Goal: Information Seeking & Learning: Learn about a topic

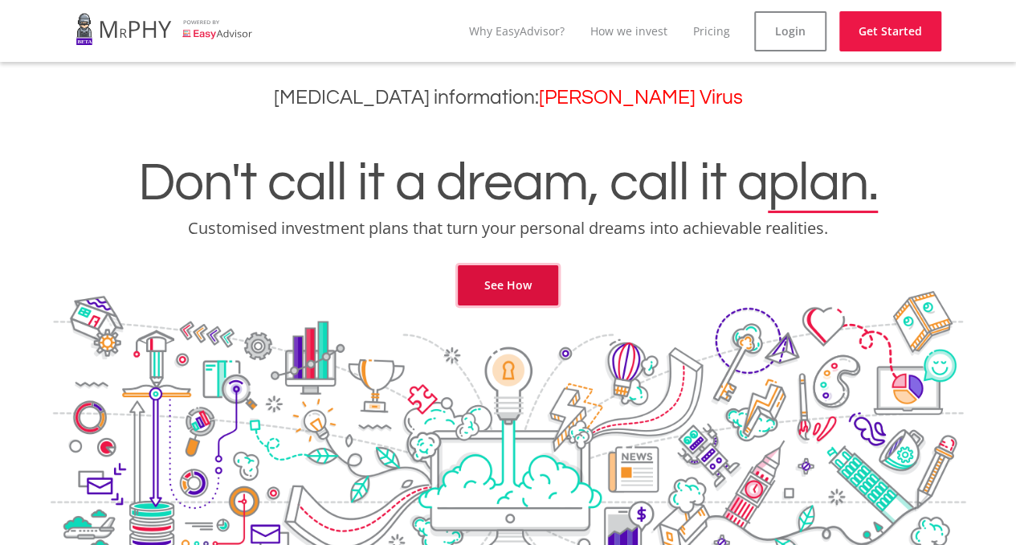
click at [523, 292] on link "See How" at bounding box center [508, 285] width 100 height 40
click at [522, 285] on link "See How" at bounding box center [508, 285] width 100 height 40
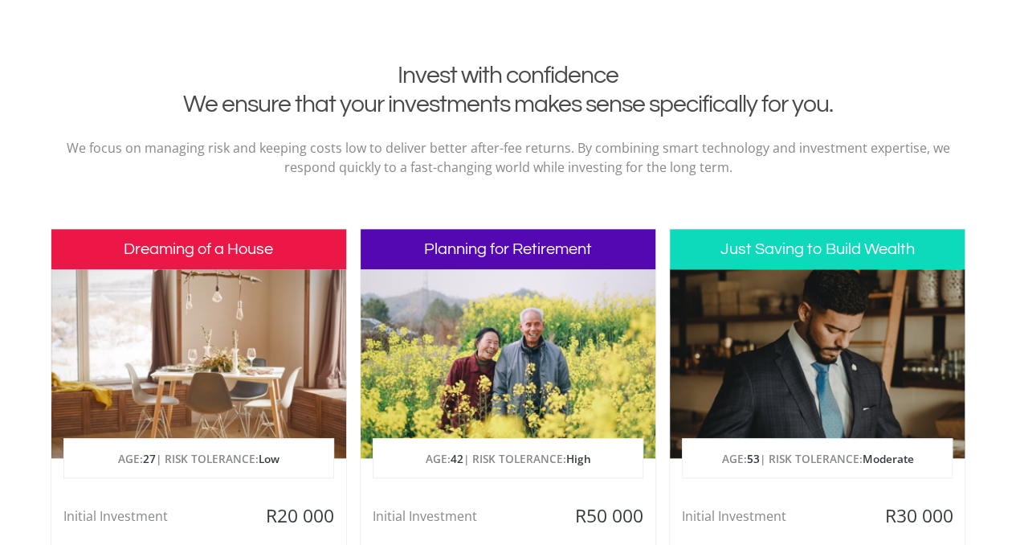
scroll to position [653, 0]
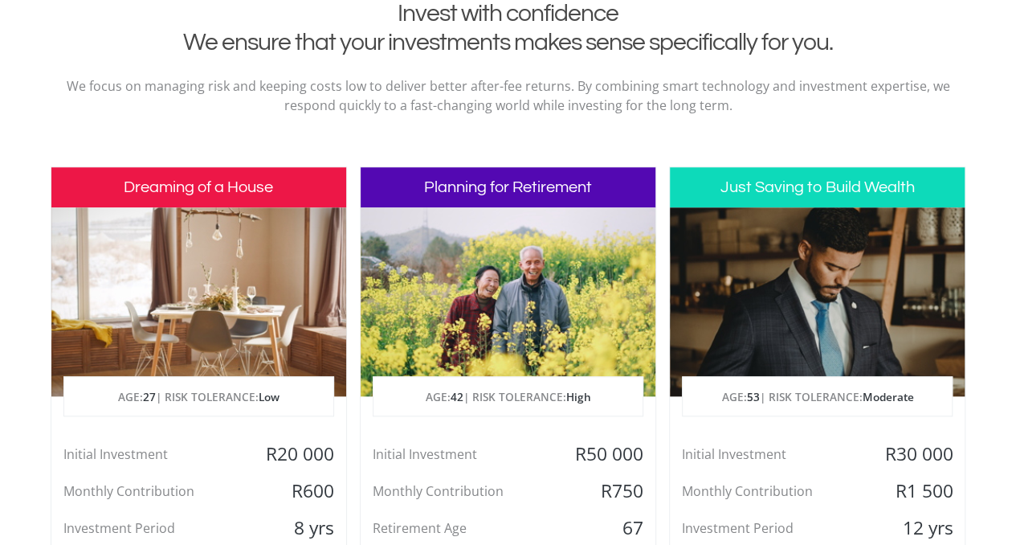
click at [763, 339] on div at bounding box center [817, 301] width 295 height 189
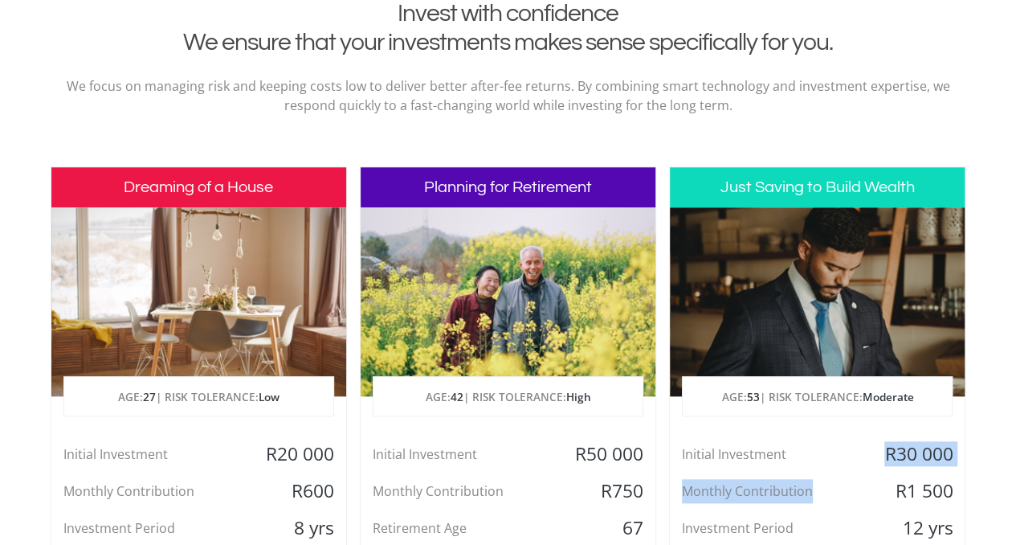
drag, startPoint x: 802, startPoint y: 426, endPoint x: 811, endPoint y: 497, distance: 72.0
click at [811, 497] on div "Just Saving to Build Wealth AGE: [DEMOGRAPHIC_DATA] | RISK TOLERANCE: Moderate …" at bounding box center [817, 422] width 296 height 512
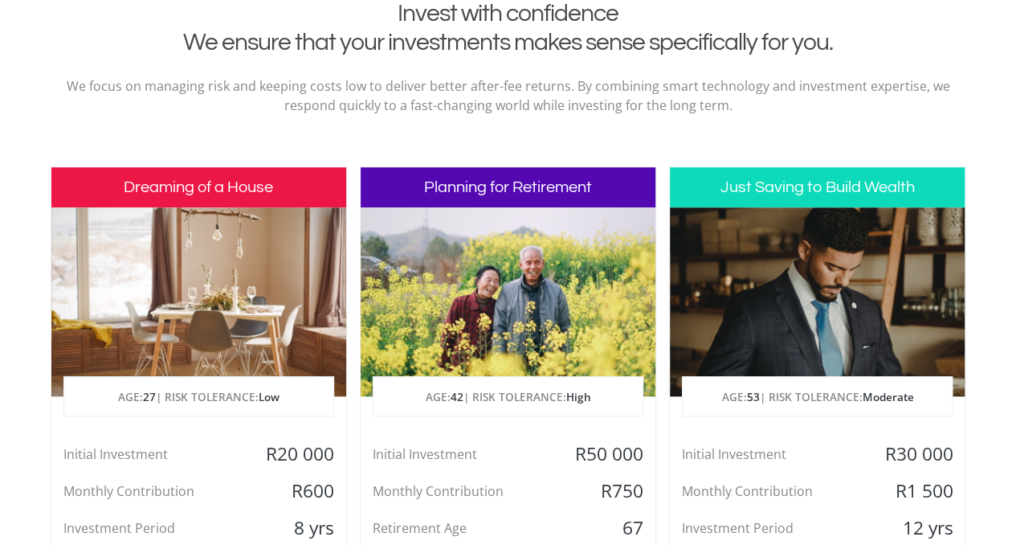
click at [786, 268] on div at bounding box center [817, 301] width 295 height 189
click at [758, 189] on h3 "Just Saving to Build Wealth" at bounding box center [817, 187] width 295 height 40
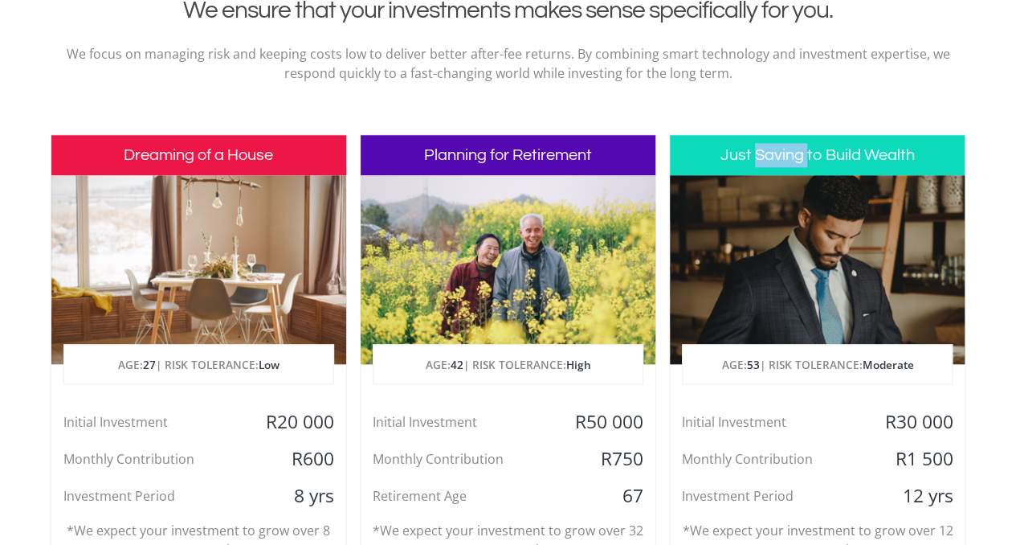
click at [758, 189] on div "Just Saving to Build Wealth AGE: [DEMOGRAPHIC_DATA] | RISK TOLERANCE: Moderate …" at bounding box center [817, 390] width 296 height 512
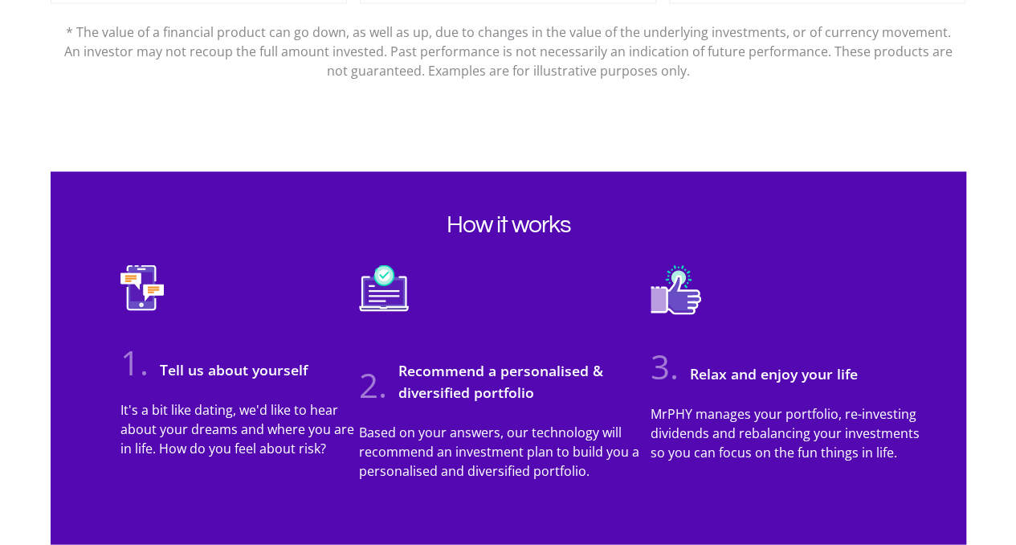
scroll to position [1360, 0]
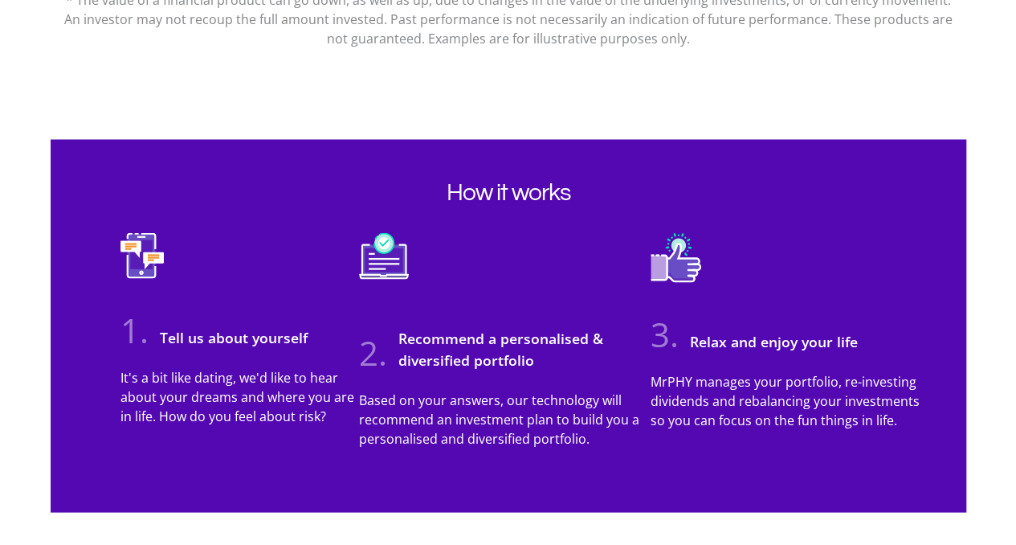
drag, startPoint x: 538, startPoint y: 431, endPoint x: 386, endPoint y: 497, distance: 166.6
click at [386, 497] on div "How it works 1. Tell us about yourself It's a bit like dating, we'd like to hea…" at bounding box center [509, 325] width 916 height 372
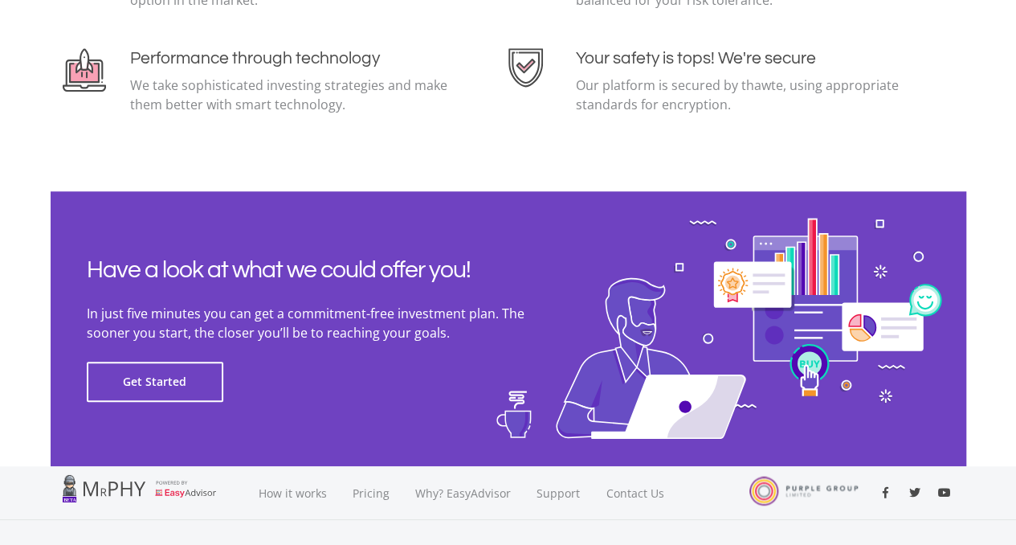
scroll to position [3674, 0]
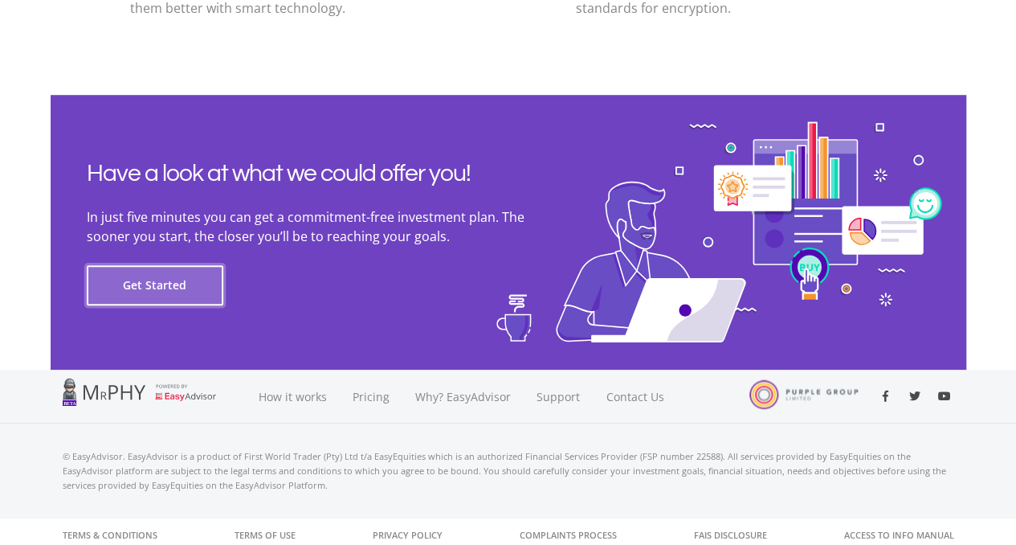
click at [139, 288] on button "Get Started" at bounding box center [155, 285] width 137 height 40
